Goal: Task Accomplishment & Management: Manage account settings

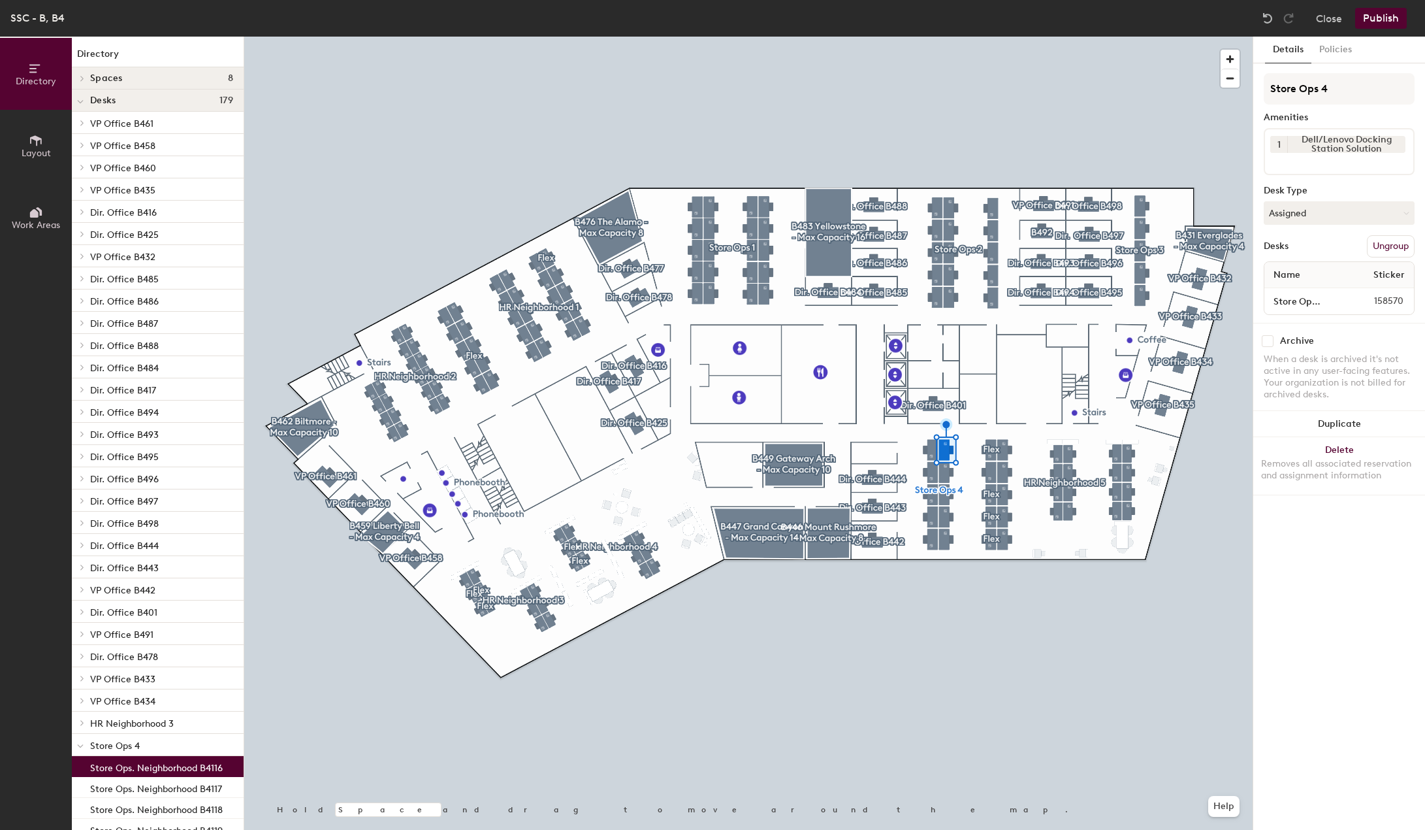
click at [1380, 250] on button "Ungroup" at bounding box center [1391, 246] width 48 height 22
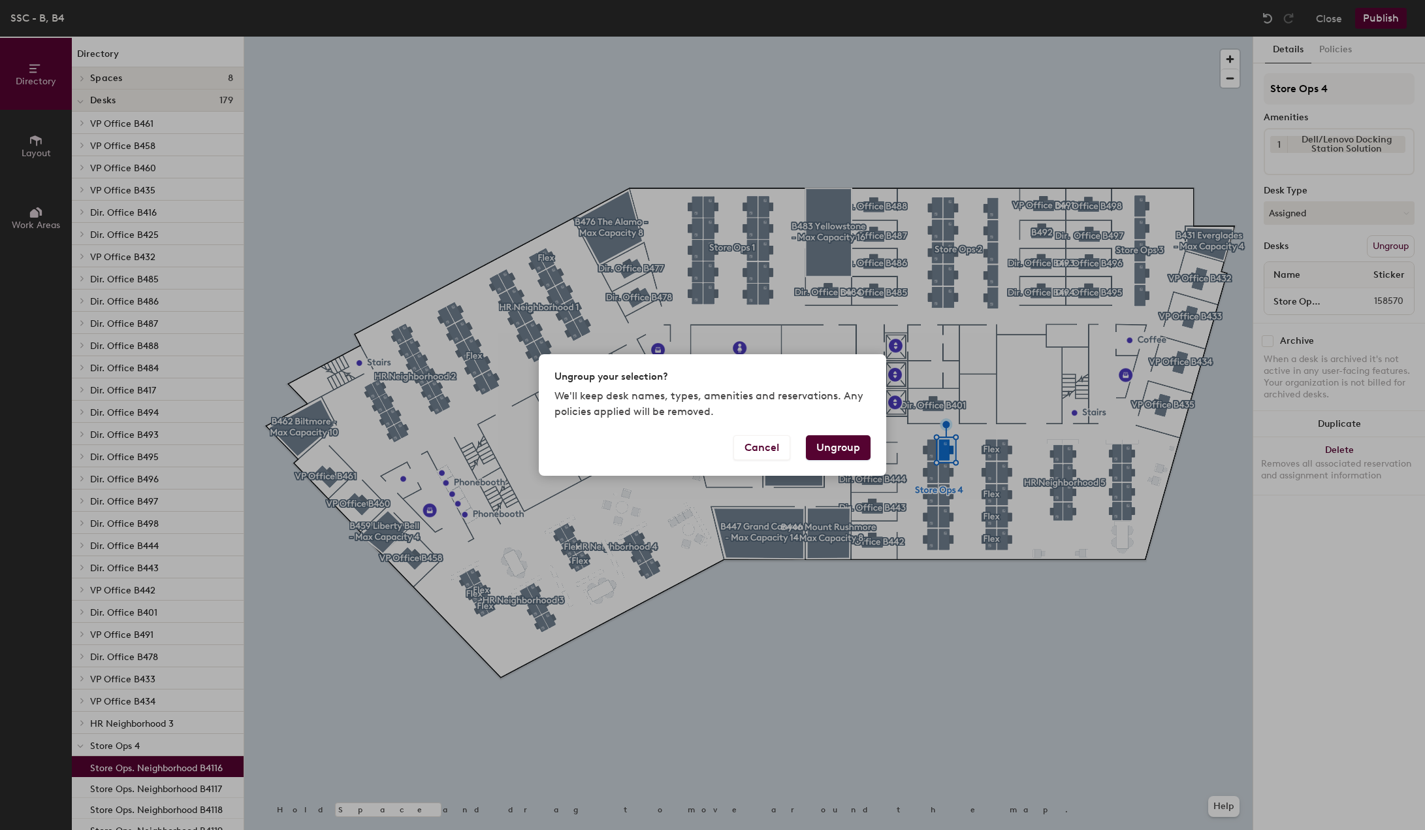
click at [839, 449] on button "Ungroup" at bounding box center [838, 447] width 65 height 25
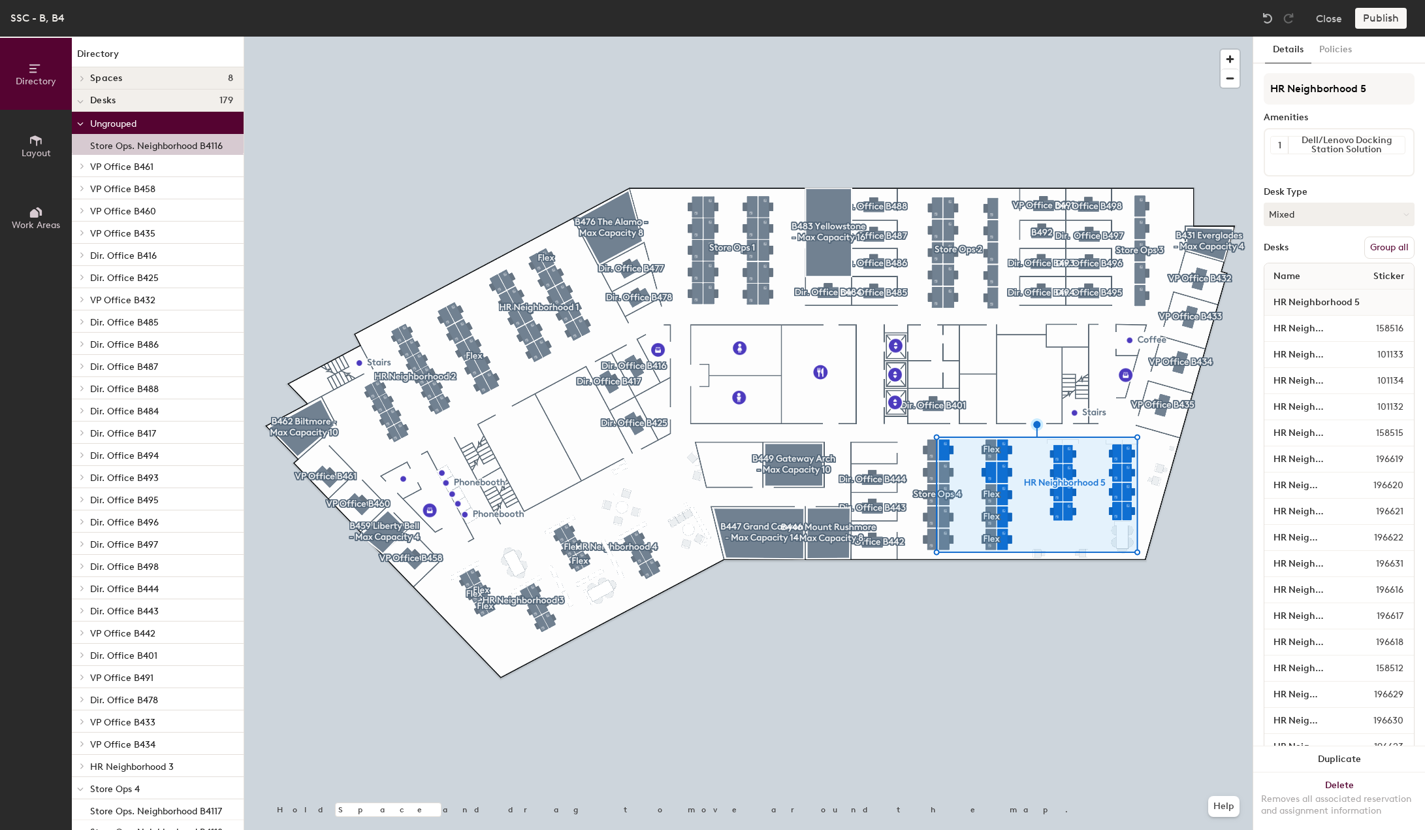
click at [1374, 242] on button "Group all" at bounding box center [1390, 247] width 50 height 22
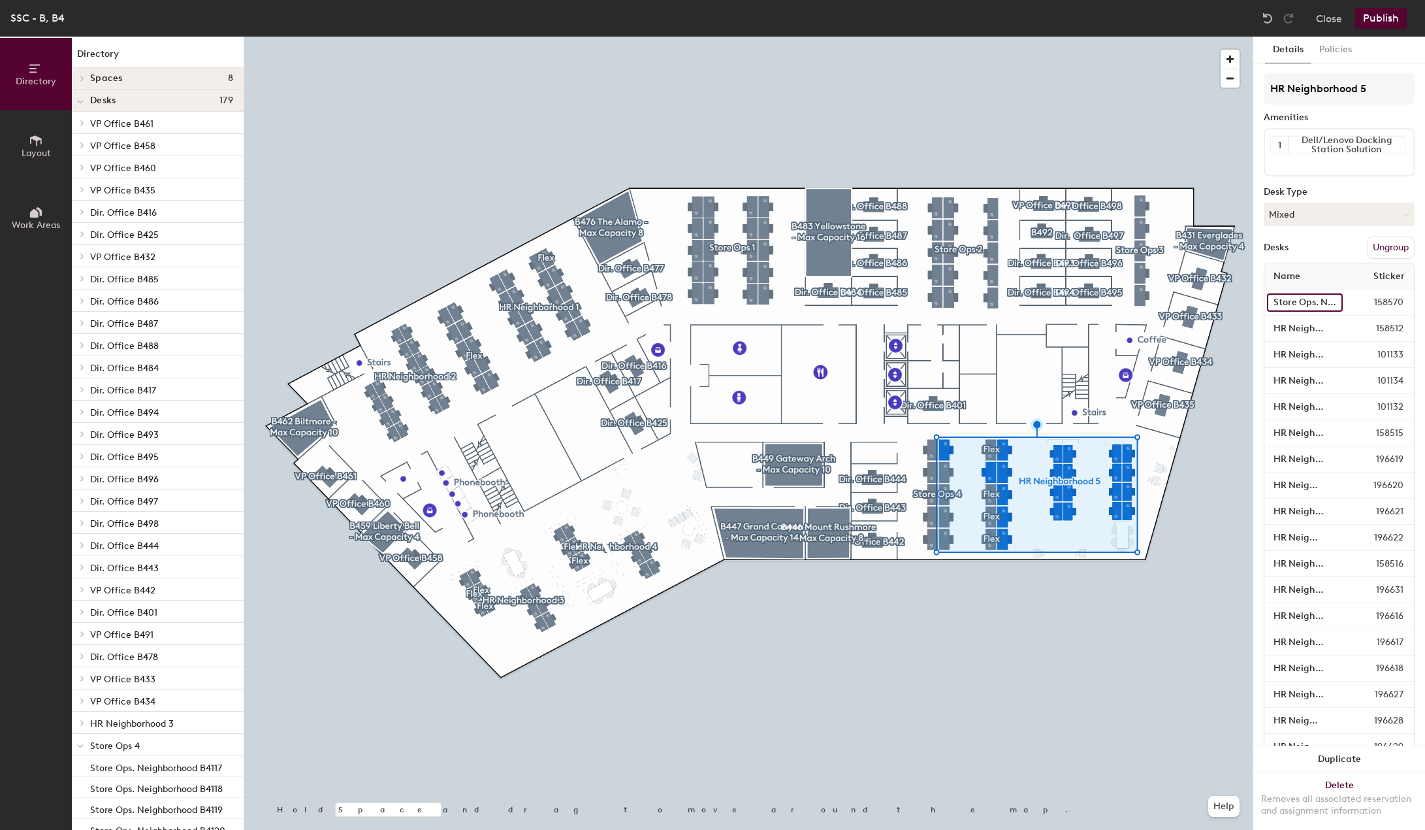
click at [1292, 304] on input "Store Ops. Neighborhood B4116" at bounding box center [1305, 302] width 76 height 18
click at [1320, 303] on input "Store Ops. Neighborhood B4116" at bounding box center [1305, 302] width 76 height 18
drag, startPoint x: 1275, startPoint y: 297, endPoint x: 1312, endPoint y: 308, distance: 39.5
click at [1312, 308] on input "Store Ops. Neighborhood B4116" at bounding box center [1305, 302] width 76 height 18
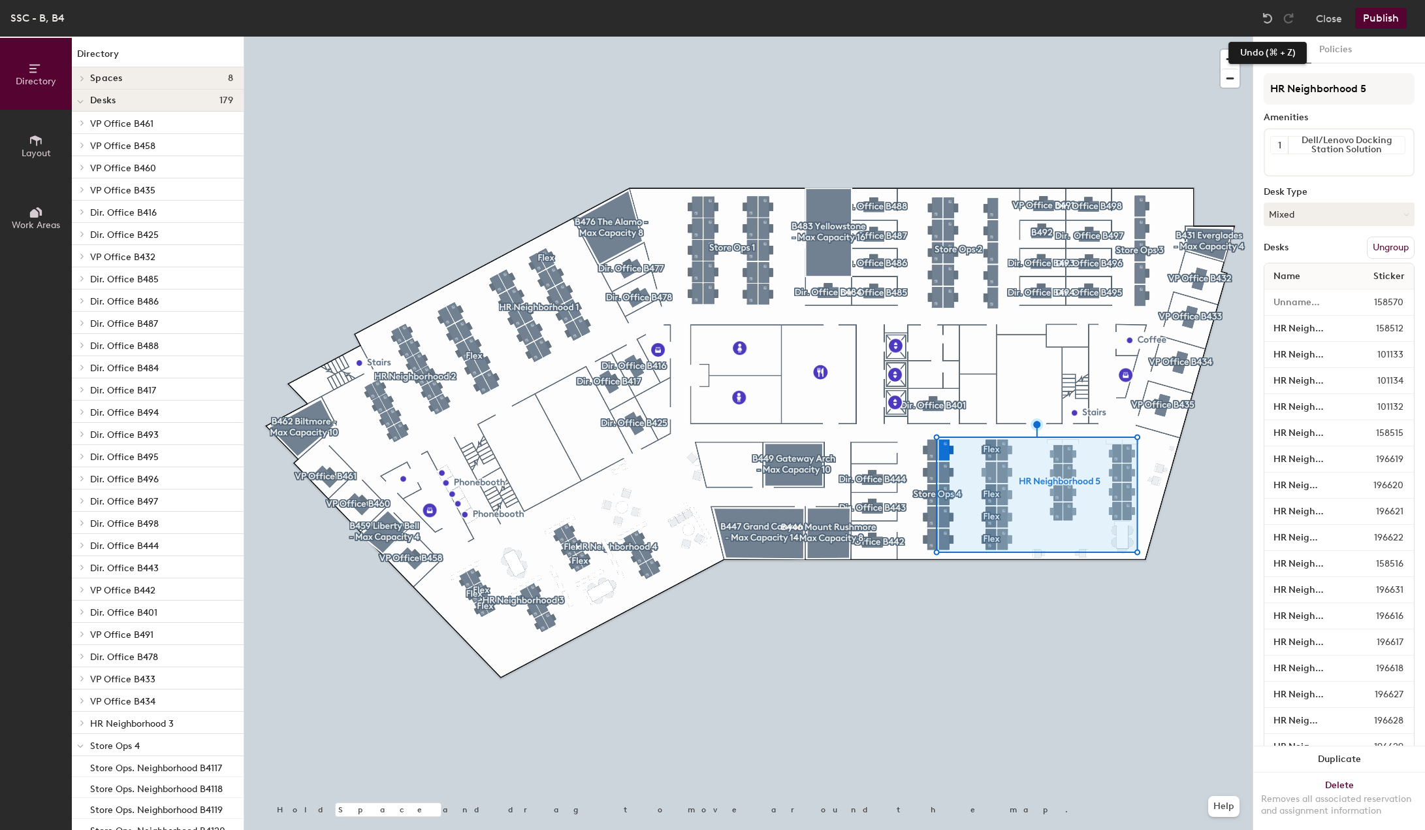
drag, startPoint x: 1267, startPoint y: 14, endPoint x: 1287, endPoint y: 235, distance: 221.1
click at [1267, 17] on img at bounding box center [1268, 18] width 13 height 13
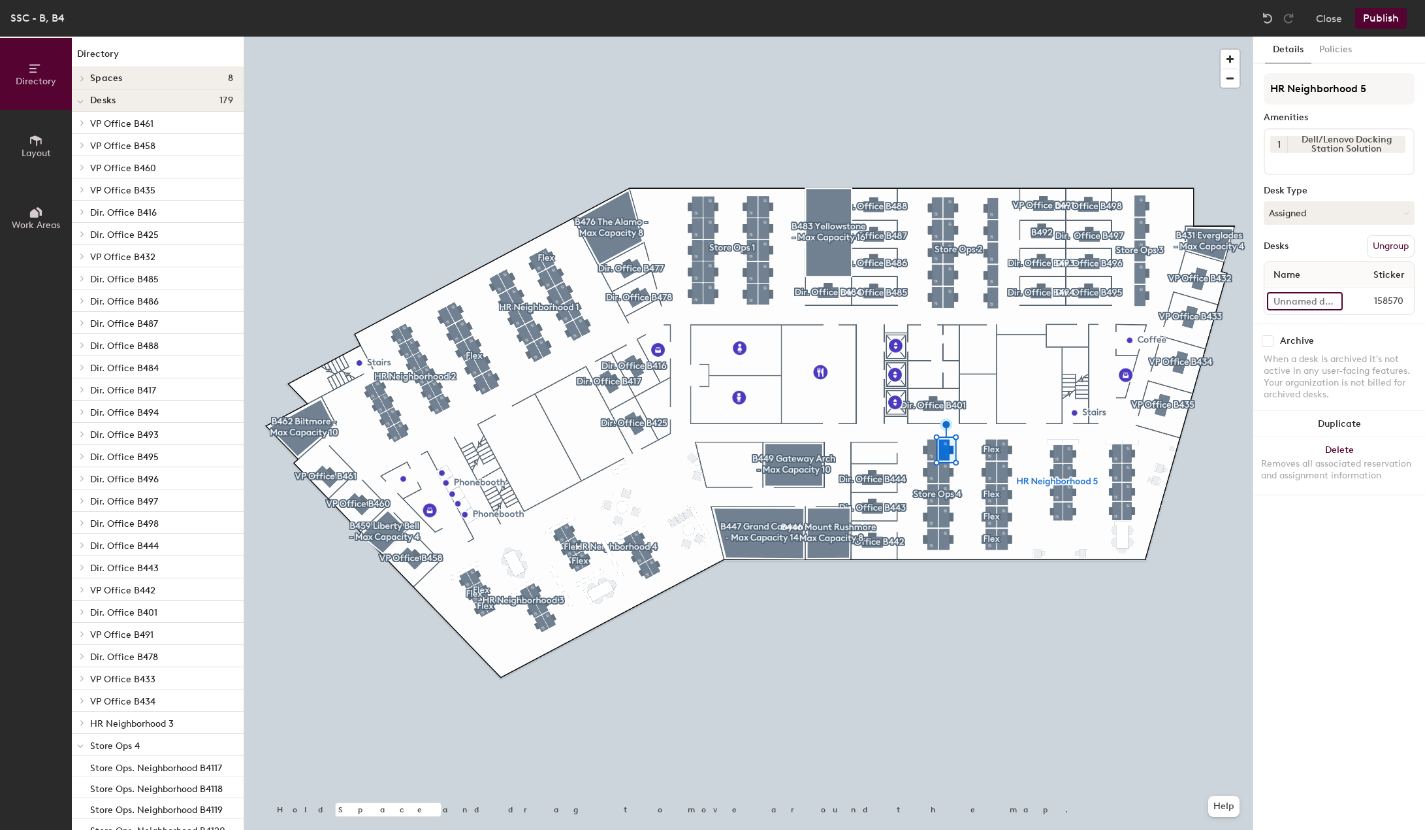
click at [1280, 302] on input at bounding box center [1305, 301] width 76 height 18
type input "HR Neighborhood B4116"
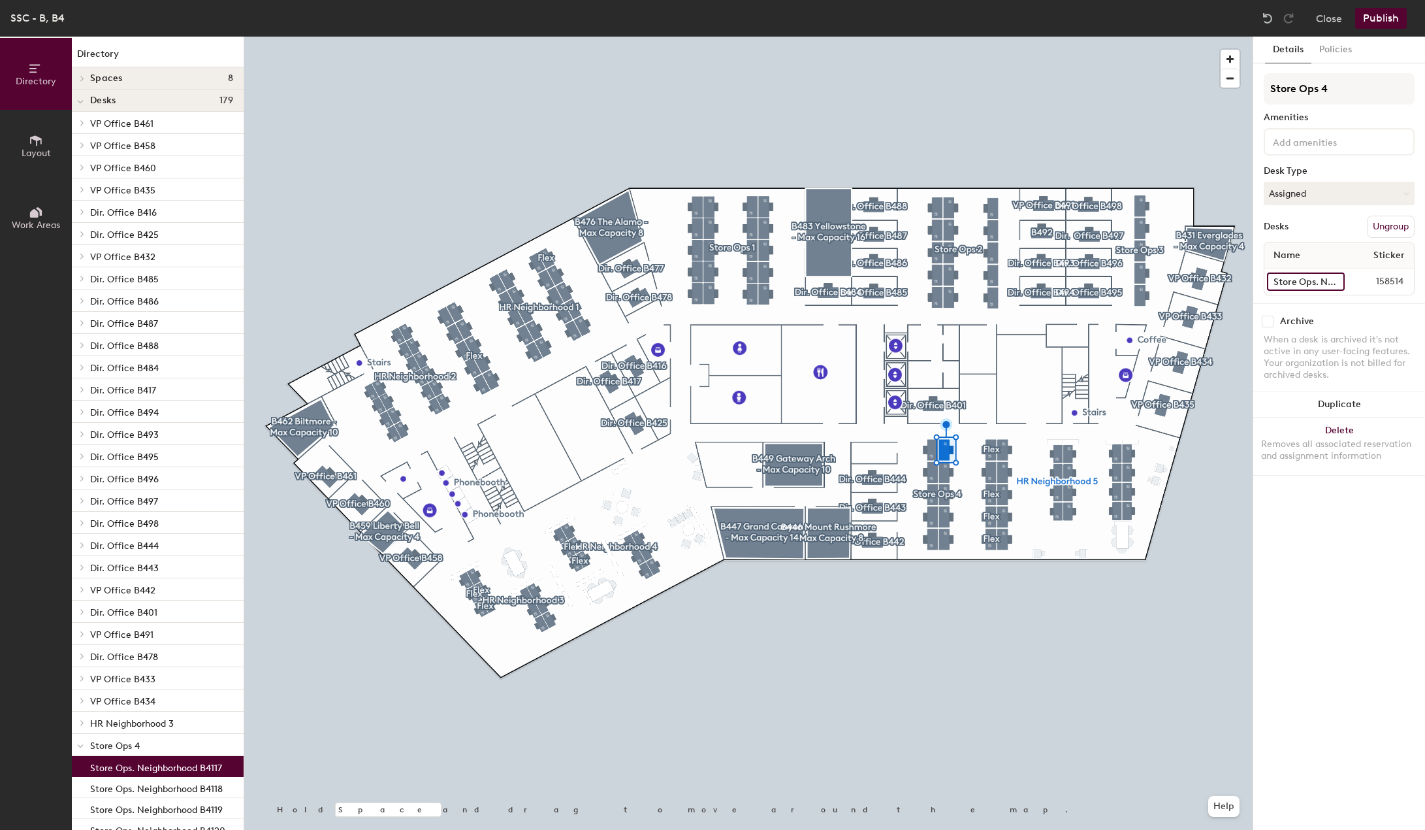
click at [1299, 285] on input "Store Ops. Neighborhood B4117" at bounding box center [1306, 281] width 78 height 18
click at [1375, 18] on button "Publish" at bounding box center [1382, 18] width 52 height 21
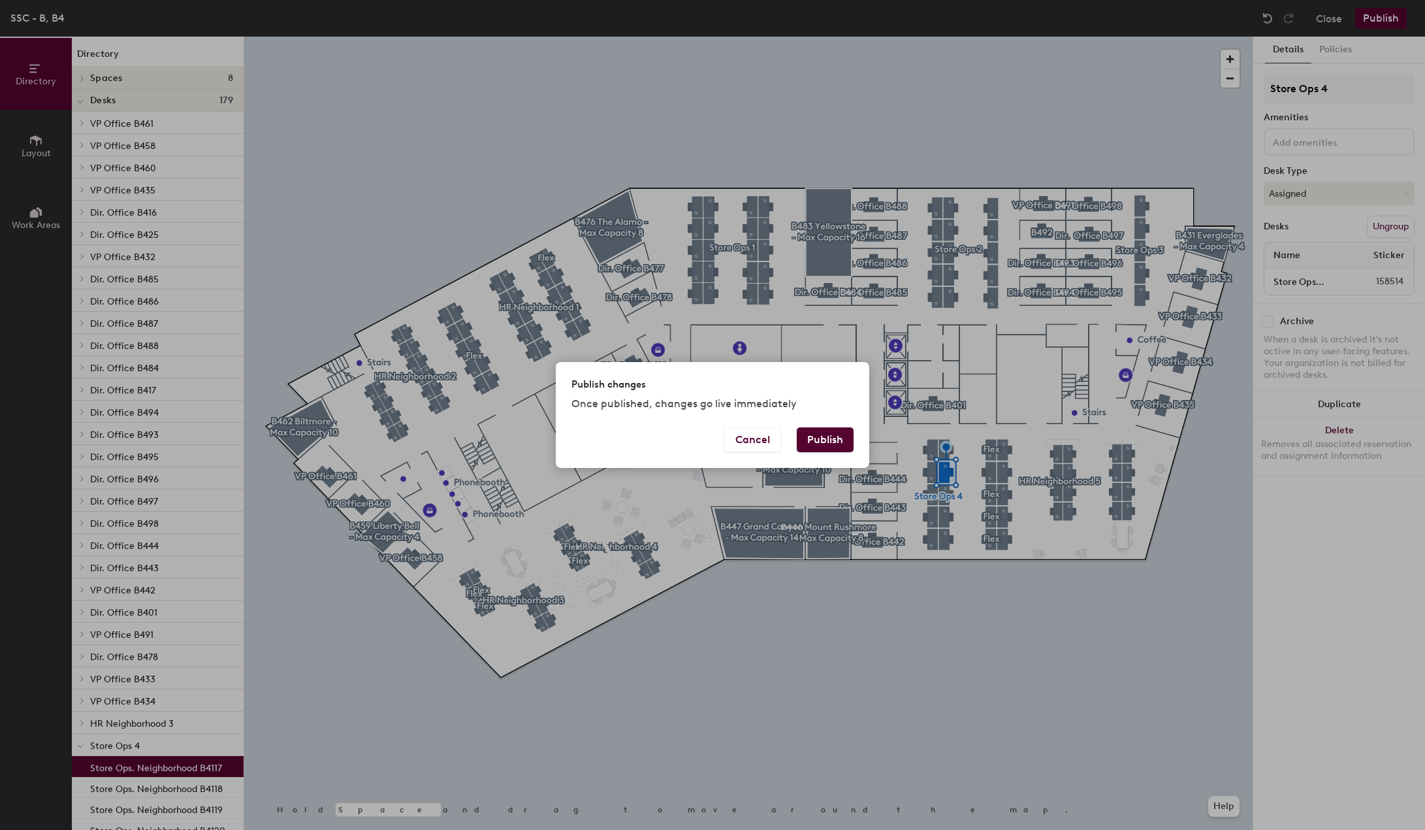
click at [818, 442] on button "Publish" at bounding box center [825, 439] width 57 height 25
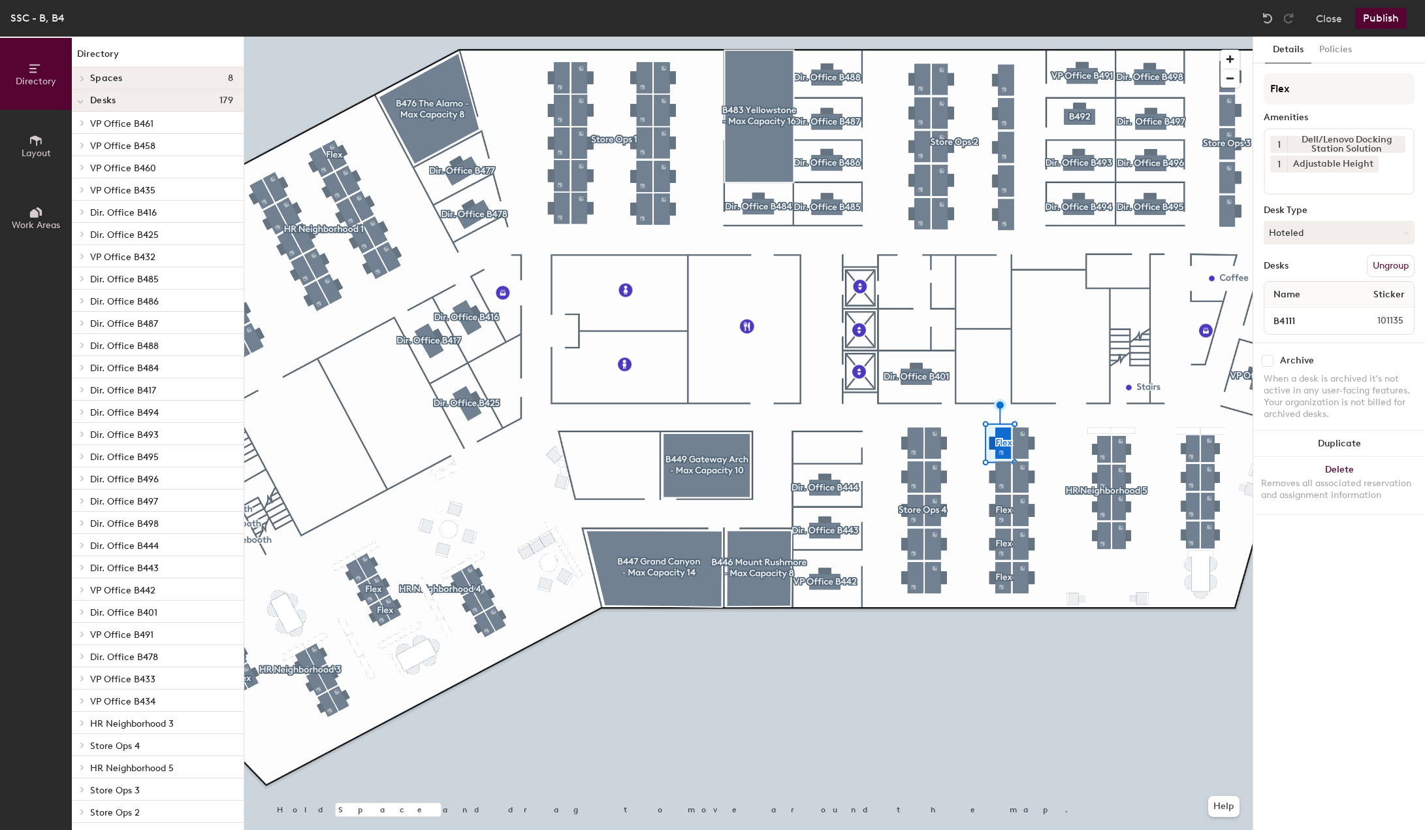
click at [1388, 269] on button "Ungroup" at bounding box center [1391, 266] width 48 height 22
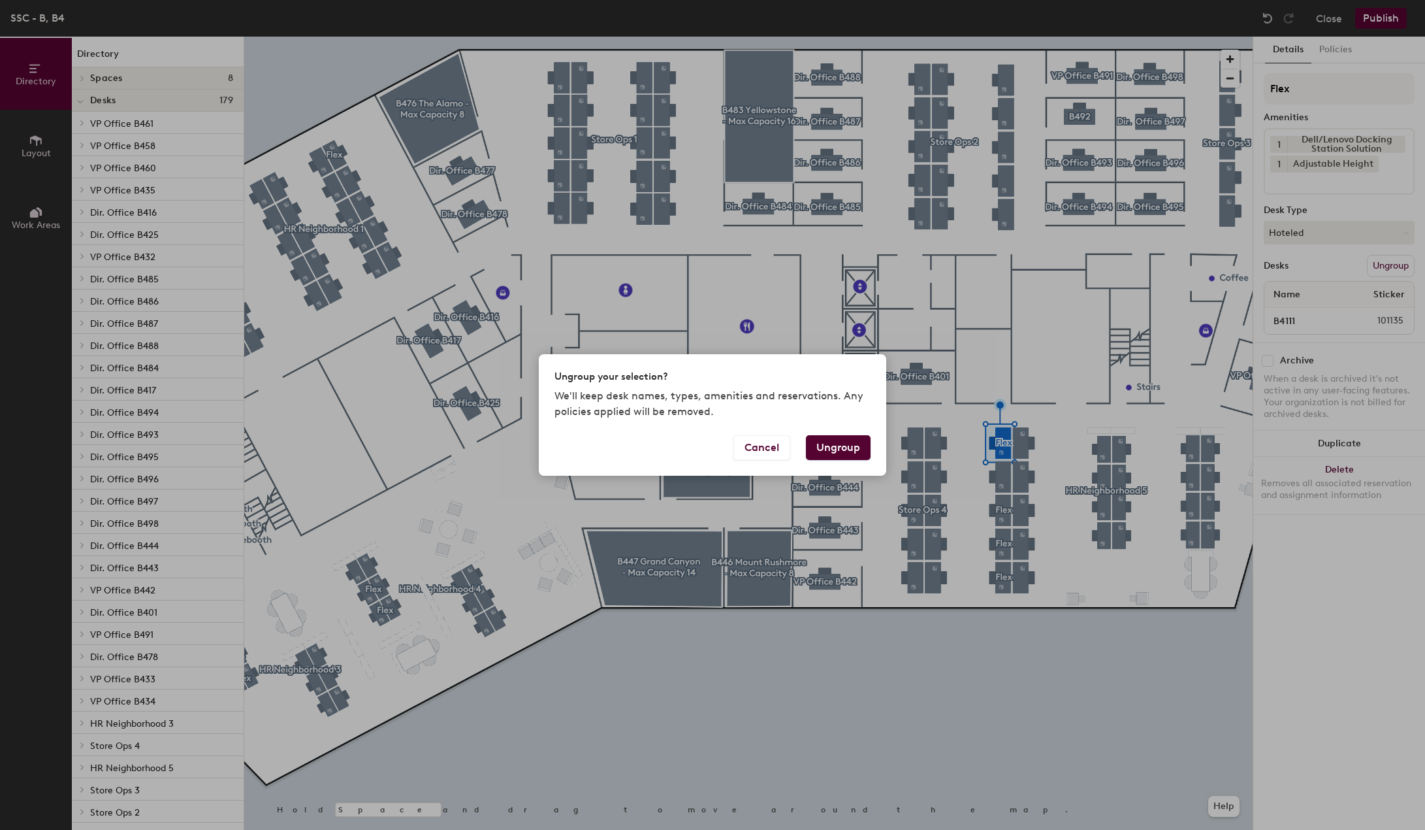
click at [848, 453] on button "Ungroup" at bounding box center [838, 447] width 65 height 25
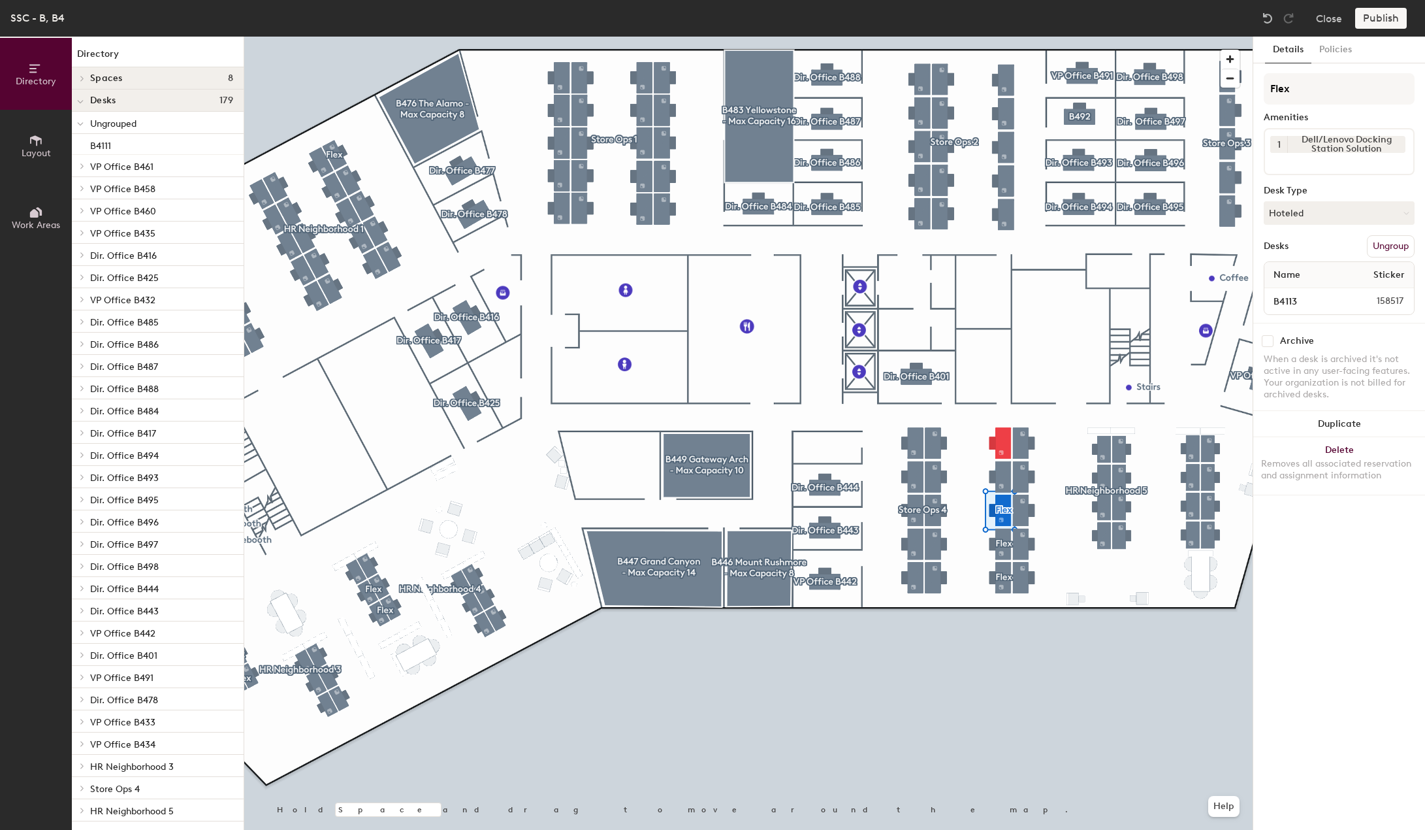
click at [1384, 238] on button "Ungroup" at bounding box center [1391, 246] width 48 height 22
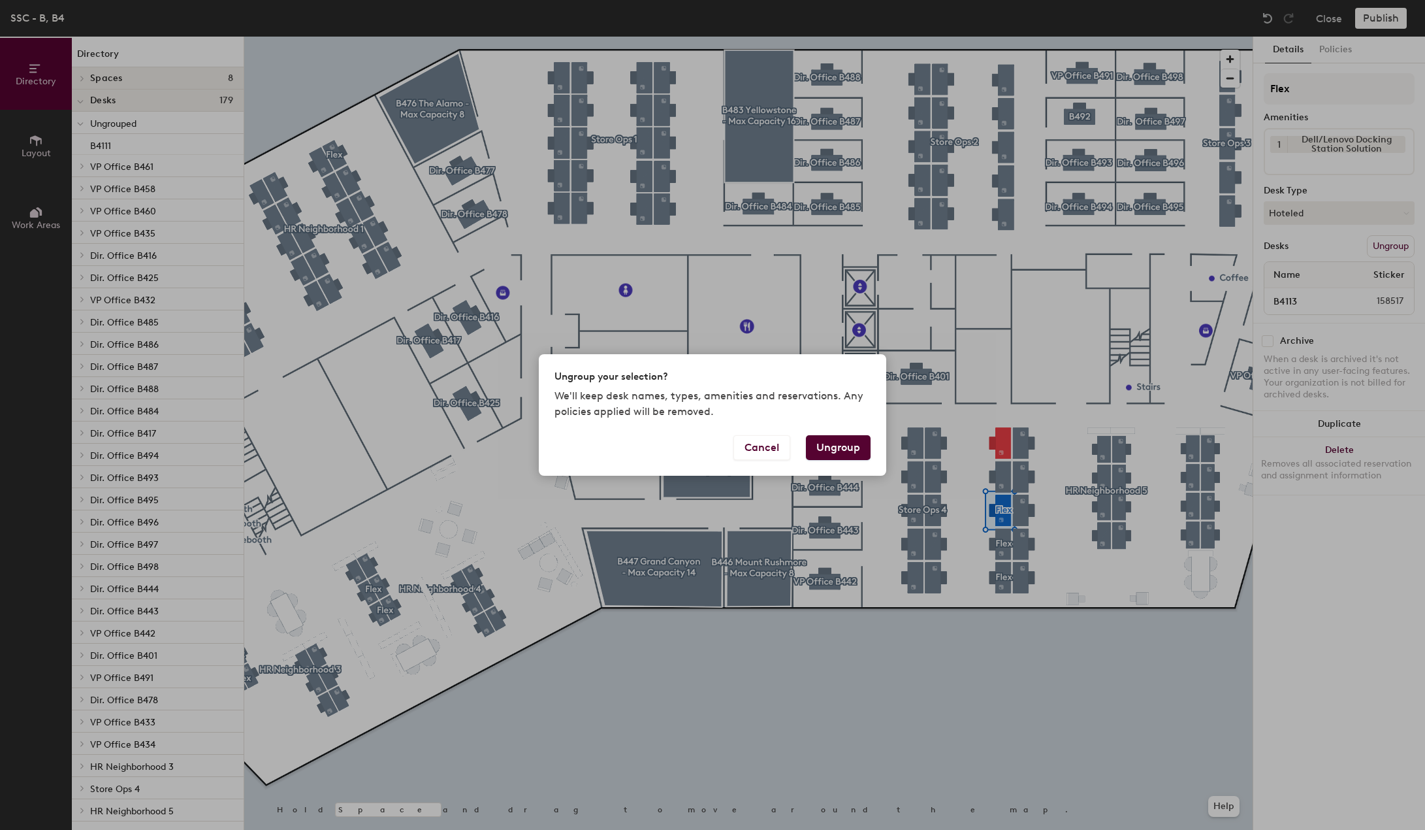
click at [859, 444] on button "Ungroup" at bounding box center [838, 447] width 65 height 25
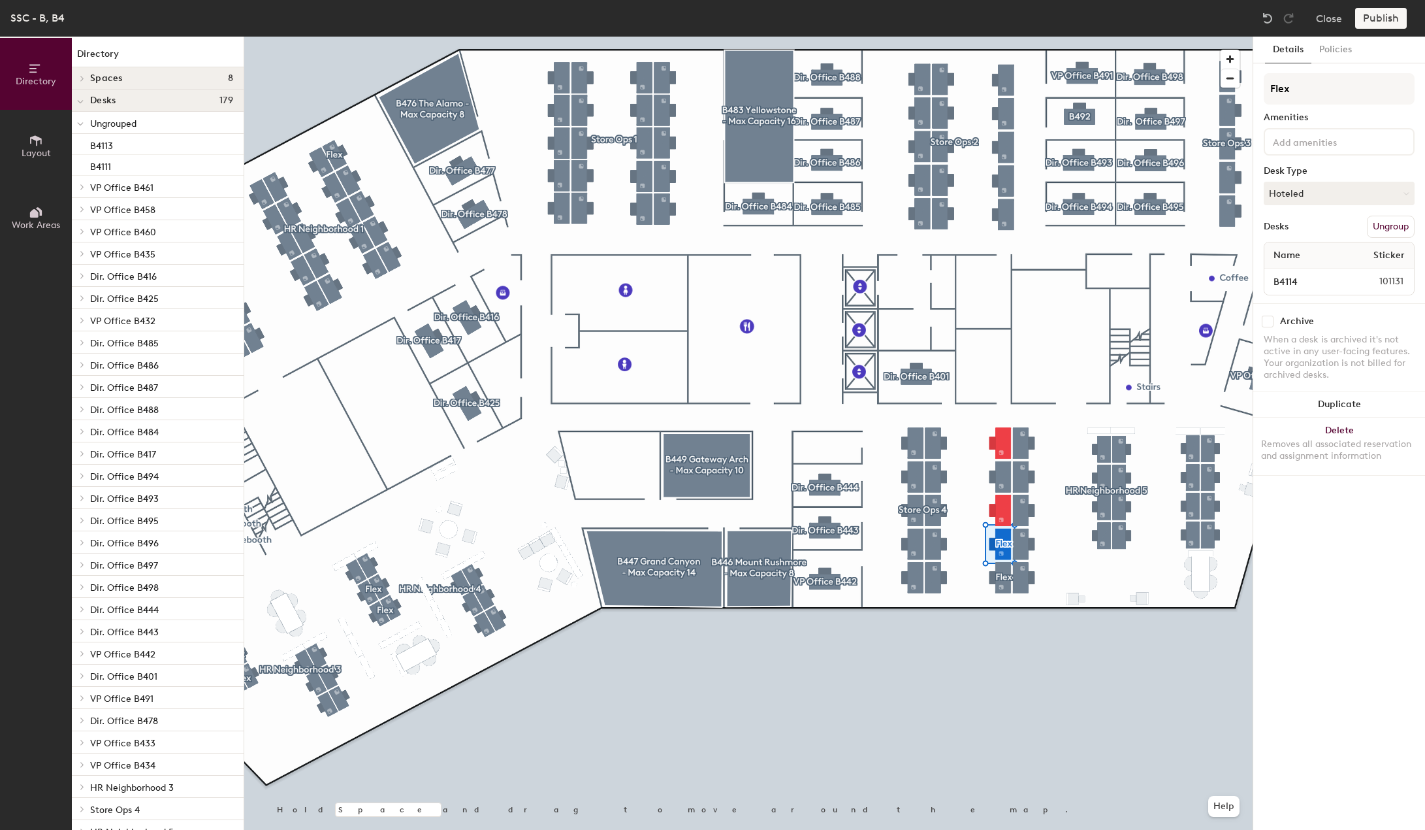
drag, startPoint x: 1378, startPoint y: 223, endPoint x: 1341, endPoint y: 221, distance: 38.0
click at [1378, 223] on button "Ungroup" at bounding box center [1391, 227] width 48 height 22
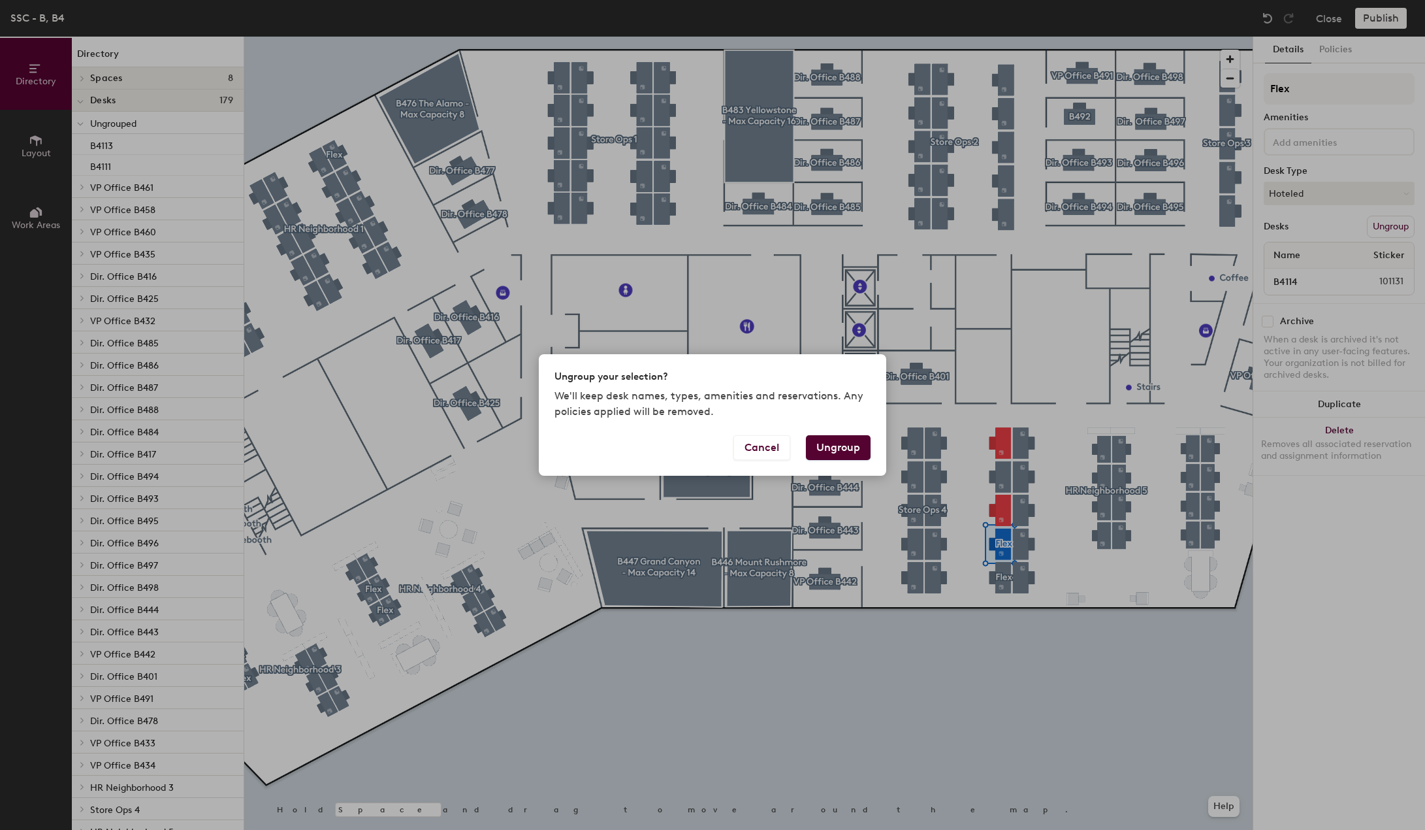
click at [845, 453] on button "Ungroup" at bounding box center [838, 447] width 65 height 25
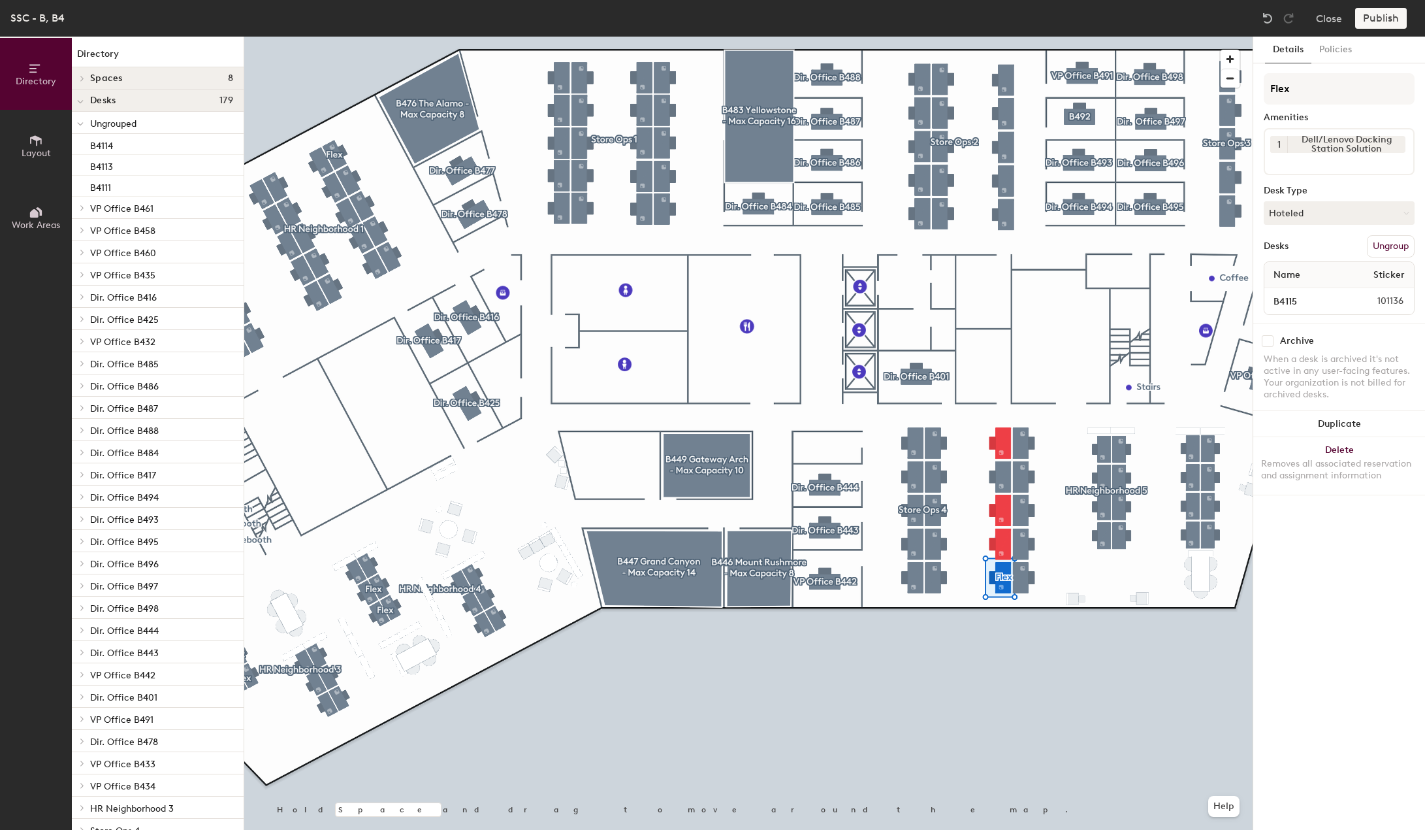
click at [1383, 248] on button "Ungroup" at bounding box center [1391, 246] width 48 height 22
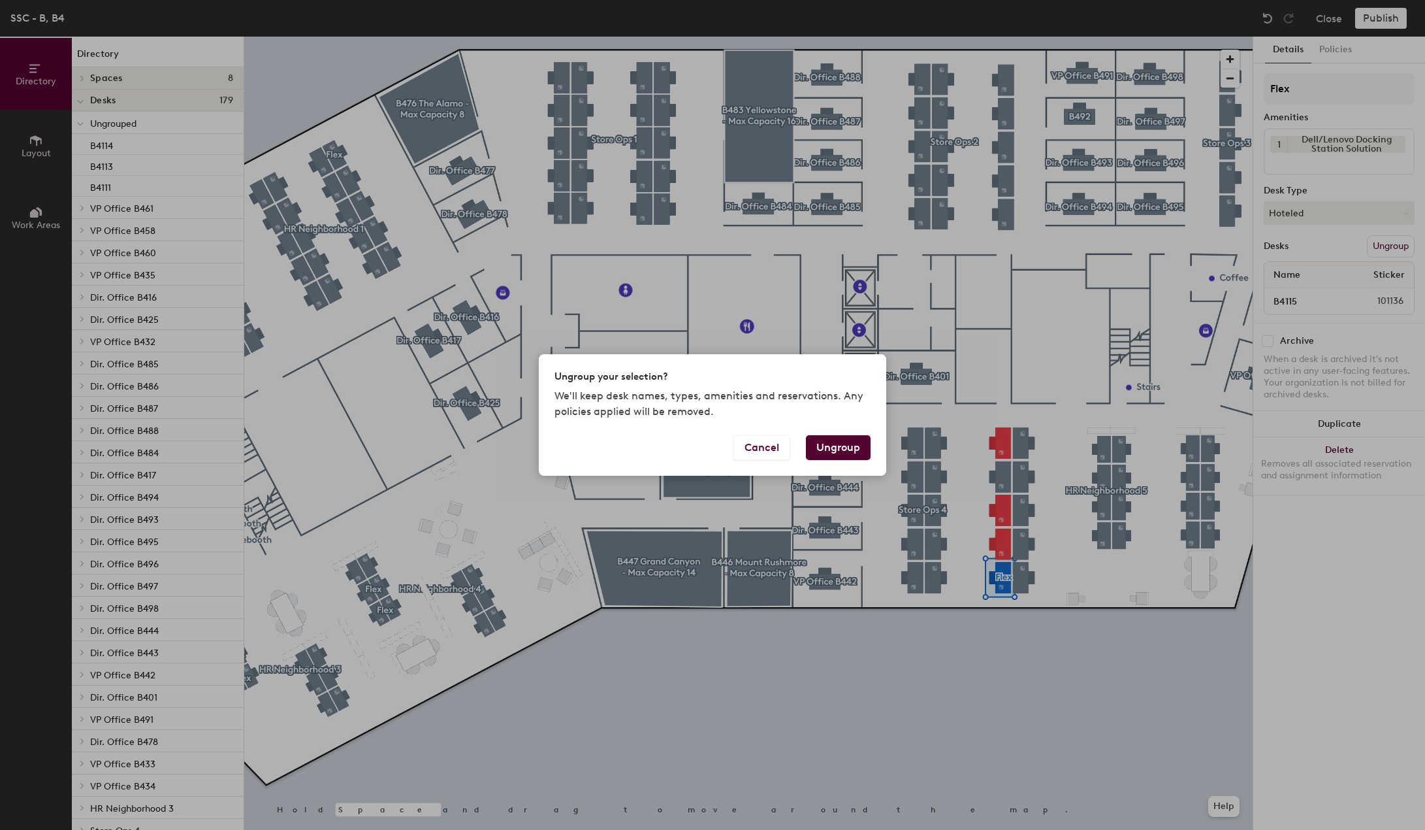
click at [828, 449] on button "Ungroup" at bounding box center [838, 447] width 65 height 25
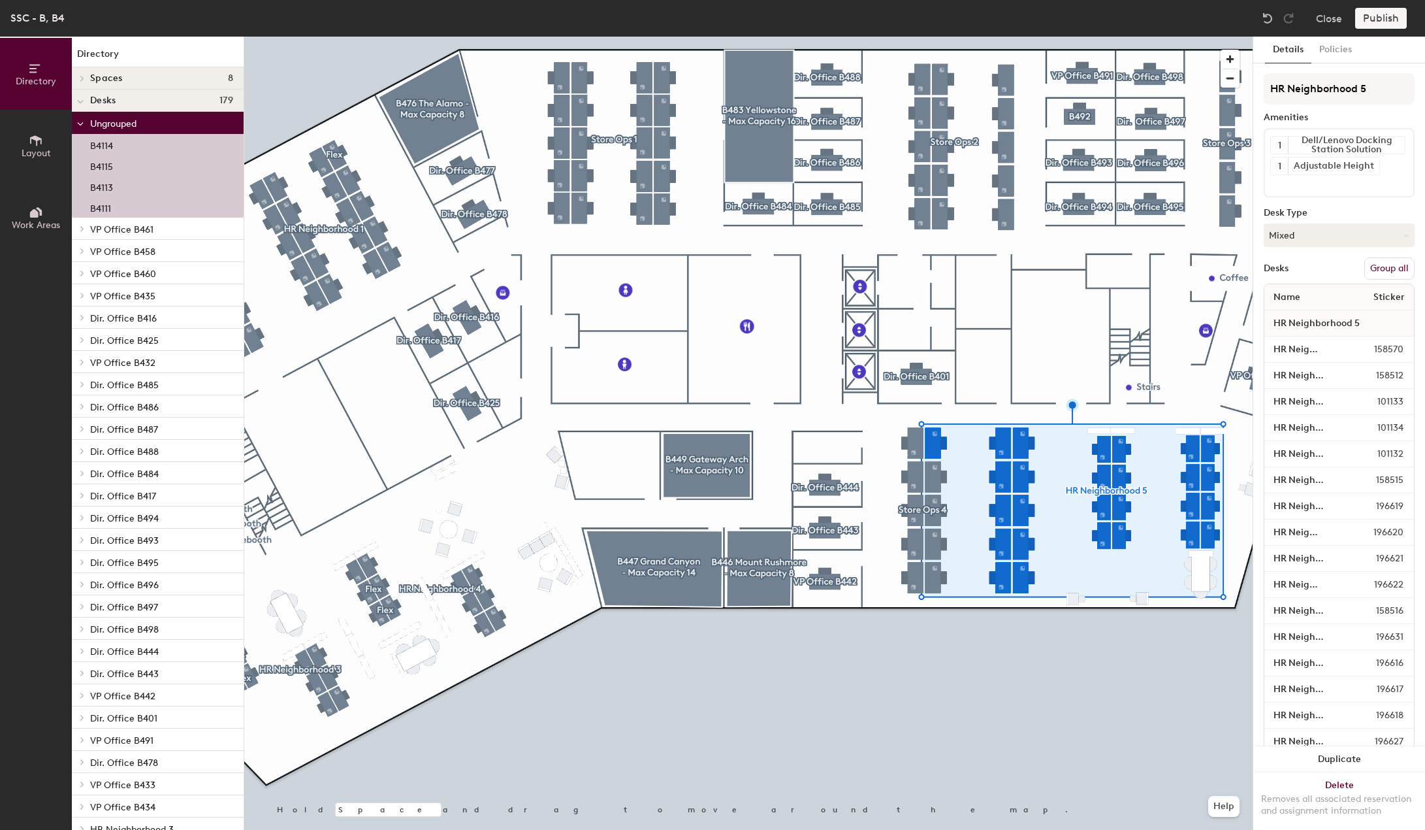
click at [1399, 266] on button "Group all" at bounding box center [1390, 268] width 50 height 22
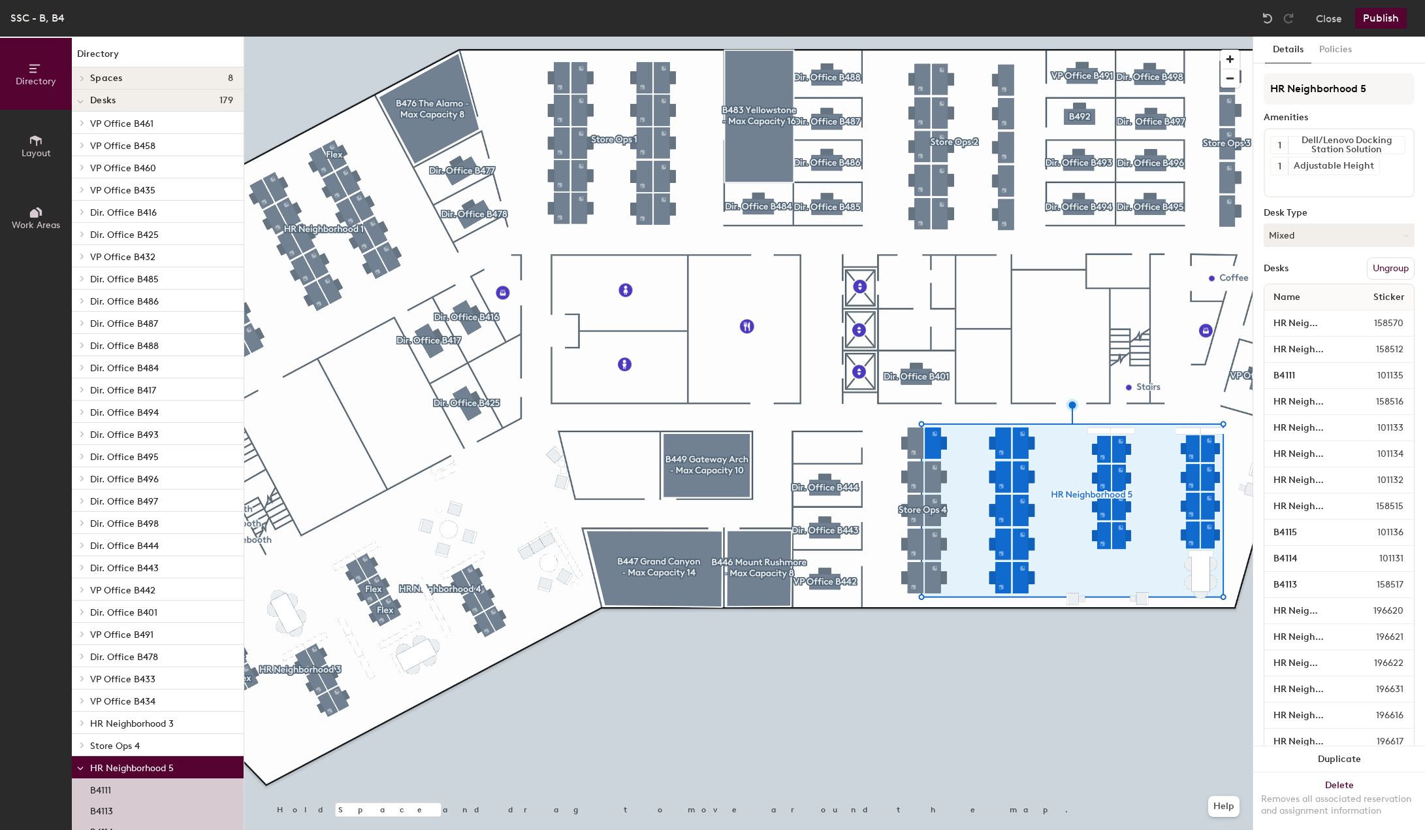
click at [1384, 12] on button "Publish" at bounding box center [1382, 18] width 52 height 21
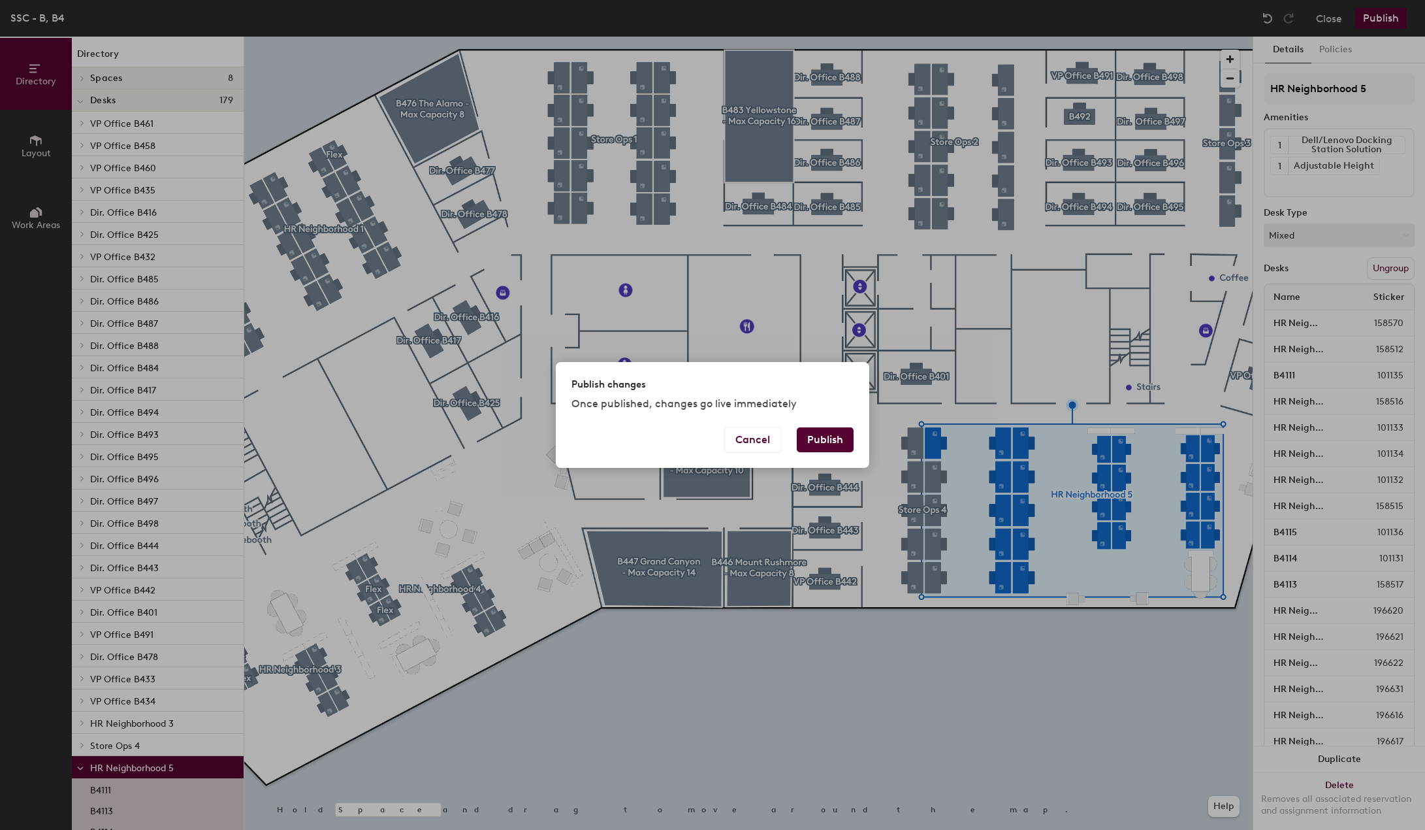
click at [833, 445] on button "Publish" at bounding box center [825, 439] width 57 height 25
